Goal: Task Accomplishment & Management: Manage account settings

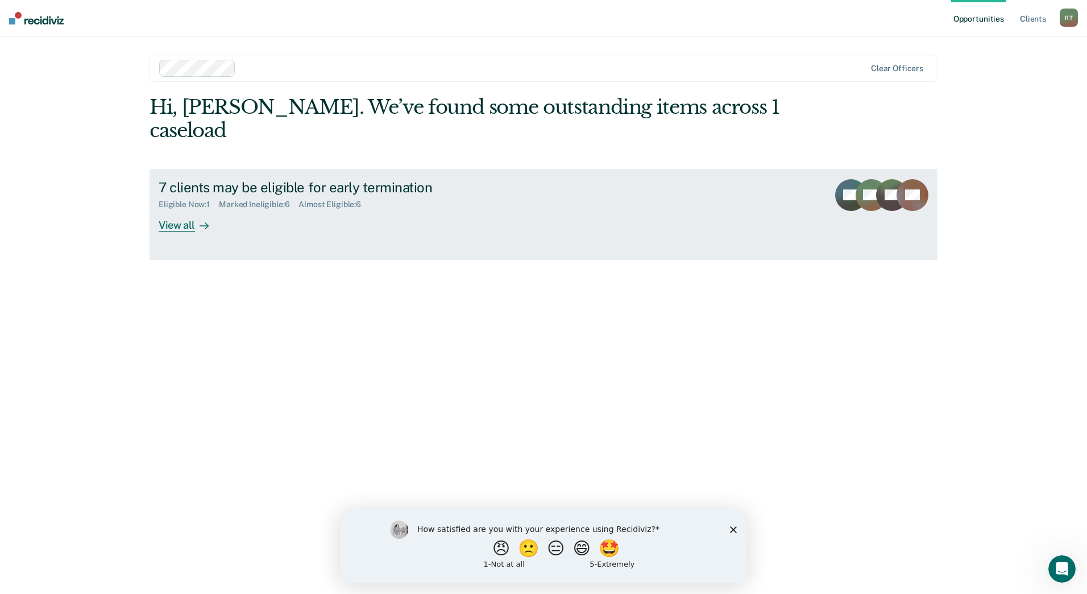
click at [293, 179] on div "7 clients may be eligible for early termination" at bounding box center [358, 187] width 399 height 16
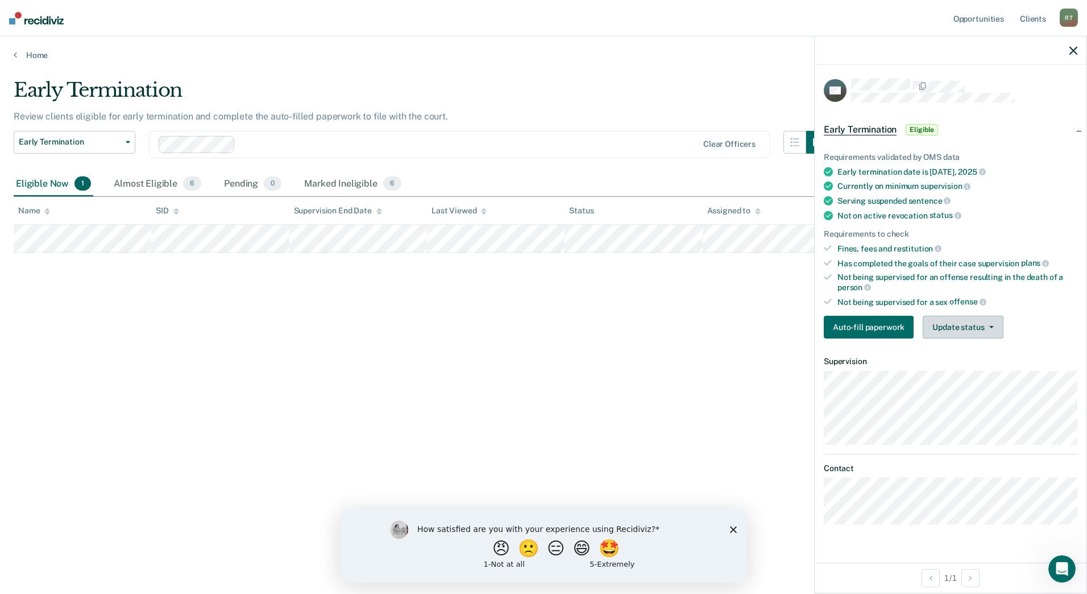
click at [953, 324] on button "Update status" at bounding box center [963, 327] width 80 height 23
click at [971, 374] on button "Mark Ineligible" at bounding box center [978, 372] width 110 height 18
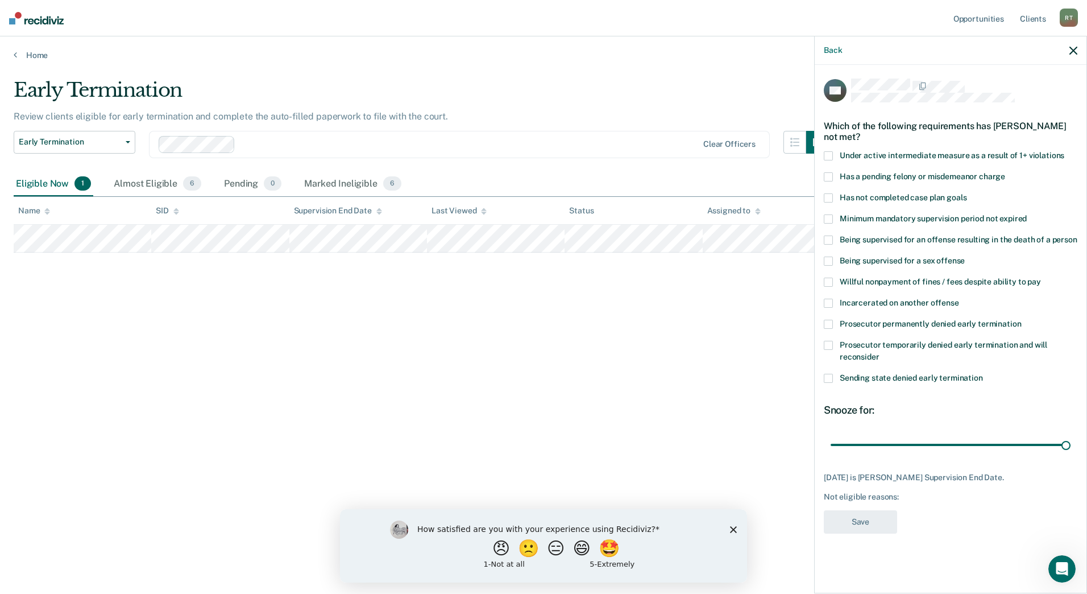
click at [833, 201] on span at bounding box center [828, 197] width 9 height 9
click at [967, 193] on input "Has not completed case plan goals" at bounding box center [967, 193] width 0 height 0
click at [1071, 443] on input "range" at bounding box center [951, 444] width 240 height 20
click at [875, 529] on button "Save" at bounding box center [860, 521] width 73 height 23
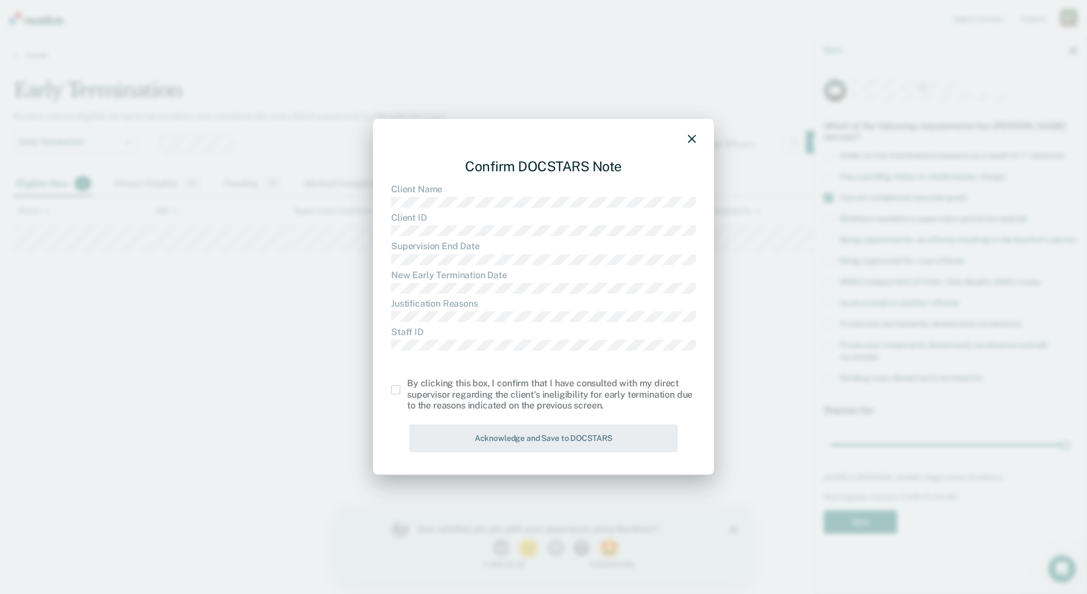
click at [393, 389] on span at bounding box center [395, 389] width 9 height 9
click at [407, 385] on input "checkbox" at bounding box center [407, 385] width 0 height 0
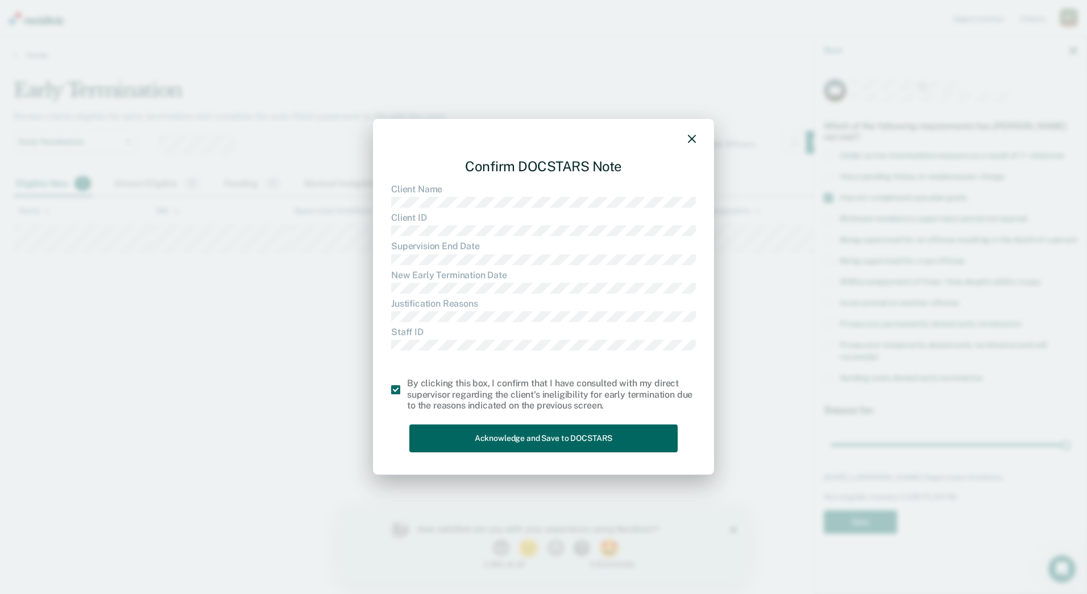
click at [481, 433] on button "Acknowledge and Save to DOCSTARS" at bounding box center [543, 438] width 268 height 28
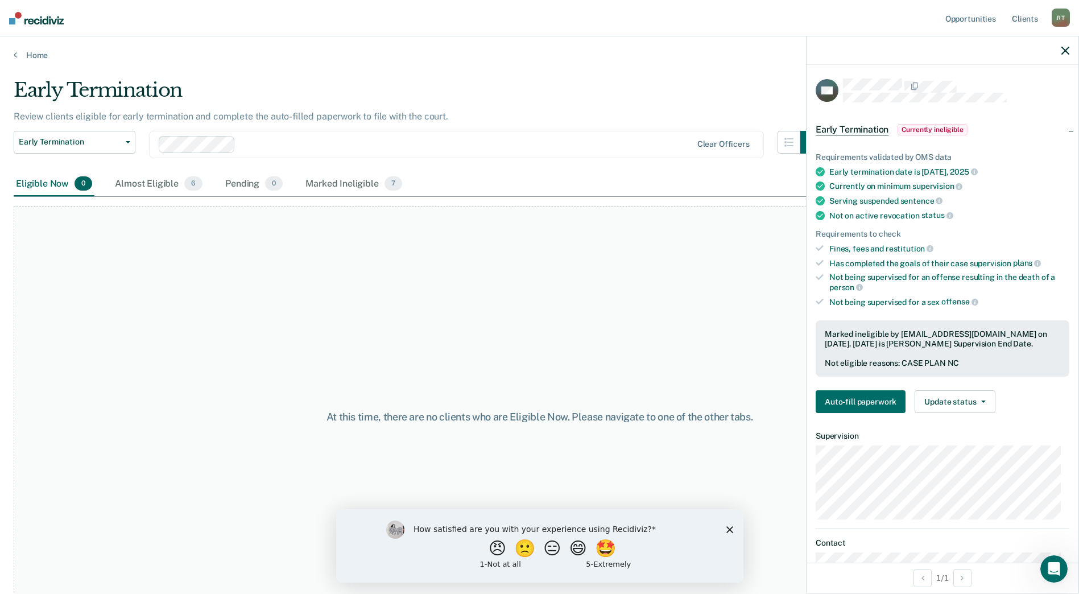
click at [1064, 47] on icon "button" at bounding box center [1065, 51] width 8 height 8
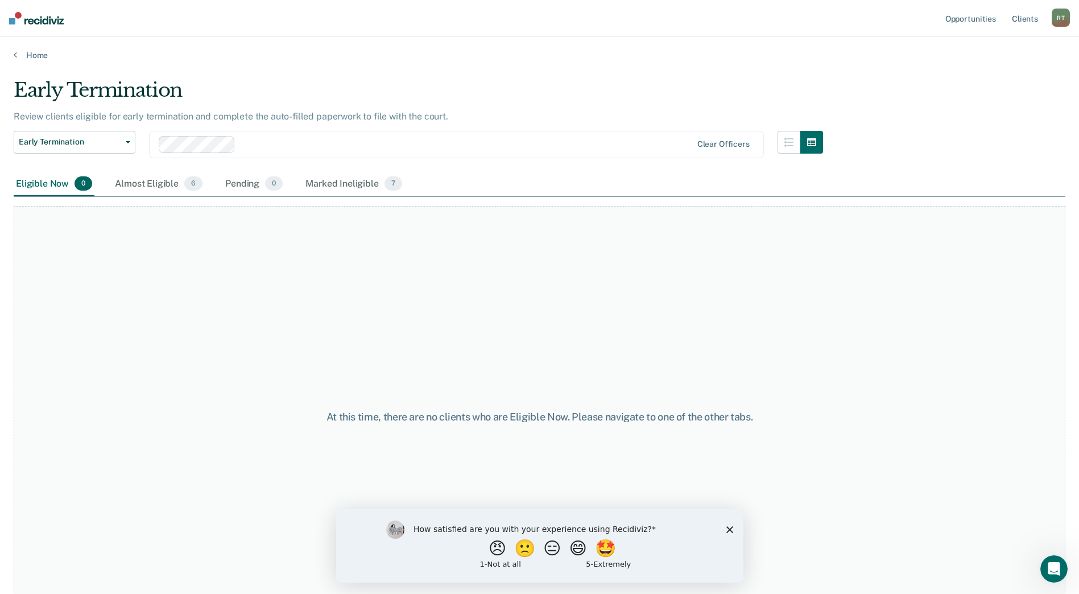
click at [1062, 15] on div "R T" at bounding box center [1061, 18] width 18 height 18
click at [982, 75] on link "Log Out" at bounding box center [1015, 75] width 92 height 10
